Goal: Entertainment & Leisure: Consume media (video, audio)

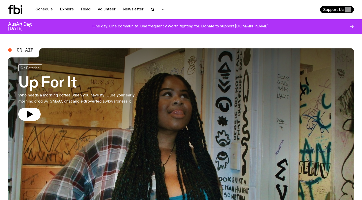
click at [155, 81] on div at bounding box center [181, 112] width 346 height 129
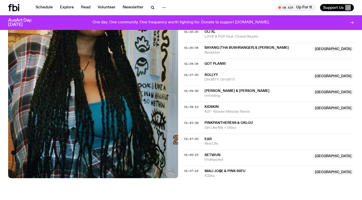
scroll to position [307, 0]
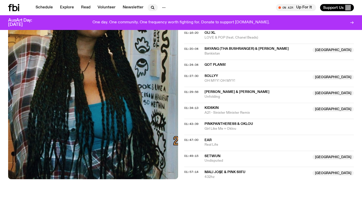
click at [154, 11] on button "button" at bounding box center [153, 7] width 10 height 7
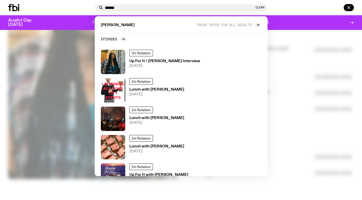
scroll to position [118, 0]
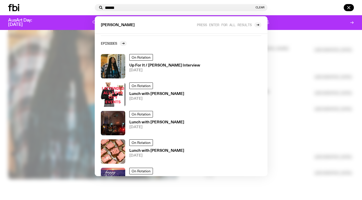
type input "******"
click at [330, 58] on div at bounding box center [181, 100] width 362 height 200
